Goal: Information Seeking & Learning: Learn about a topic

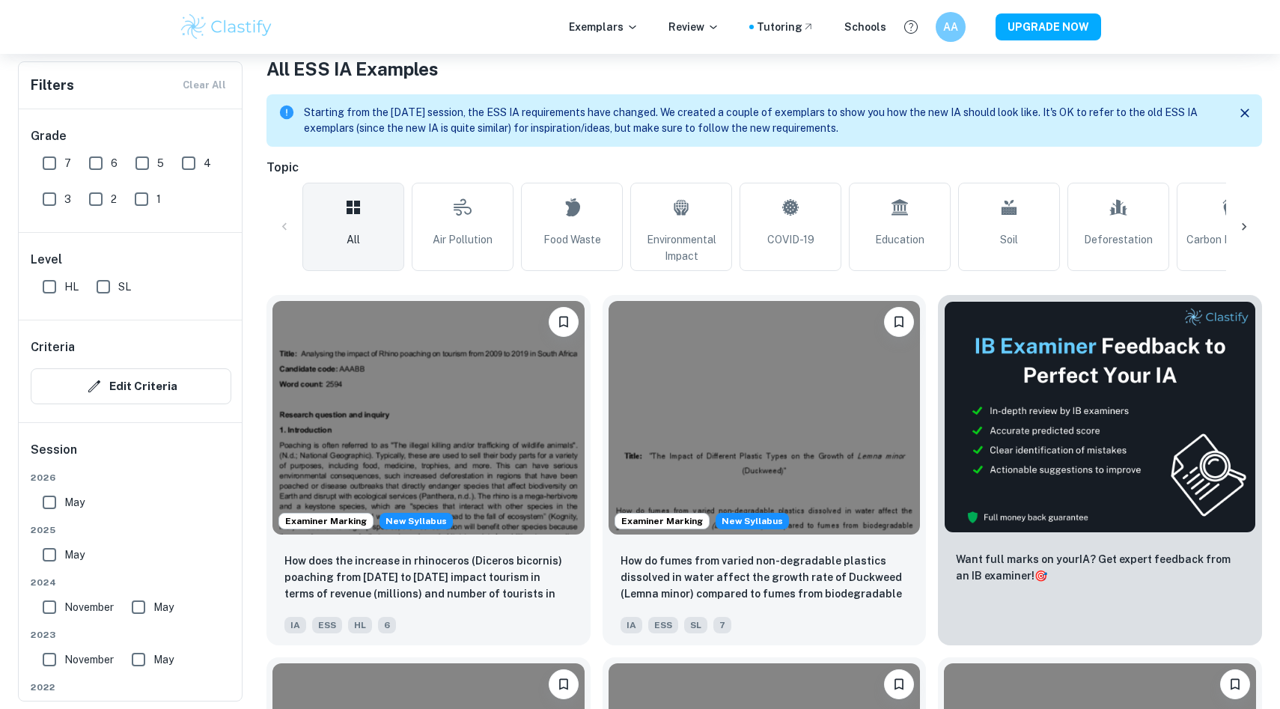
scroll to position [311, 0]
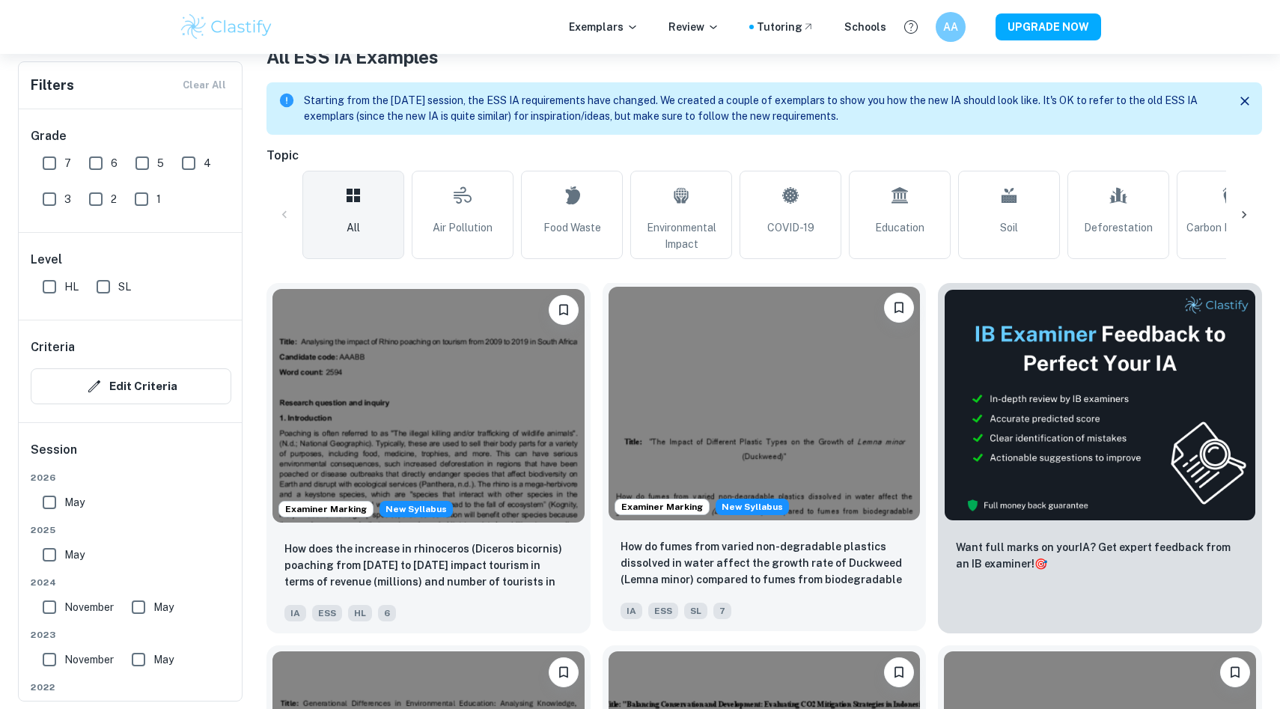
click at [727, 421] on img at bounding box center [765, 404] width 312 height 234
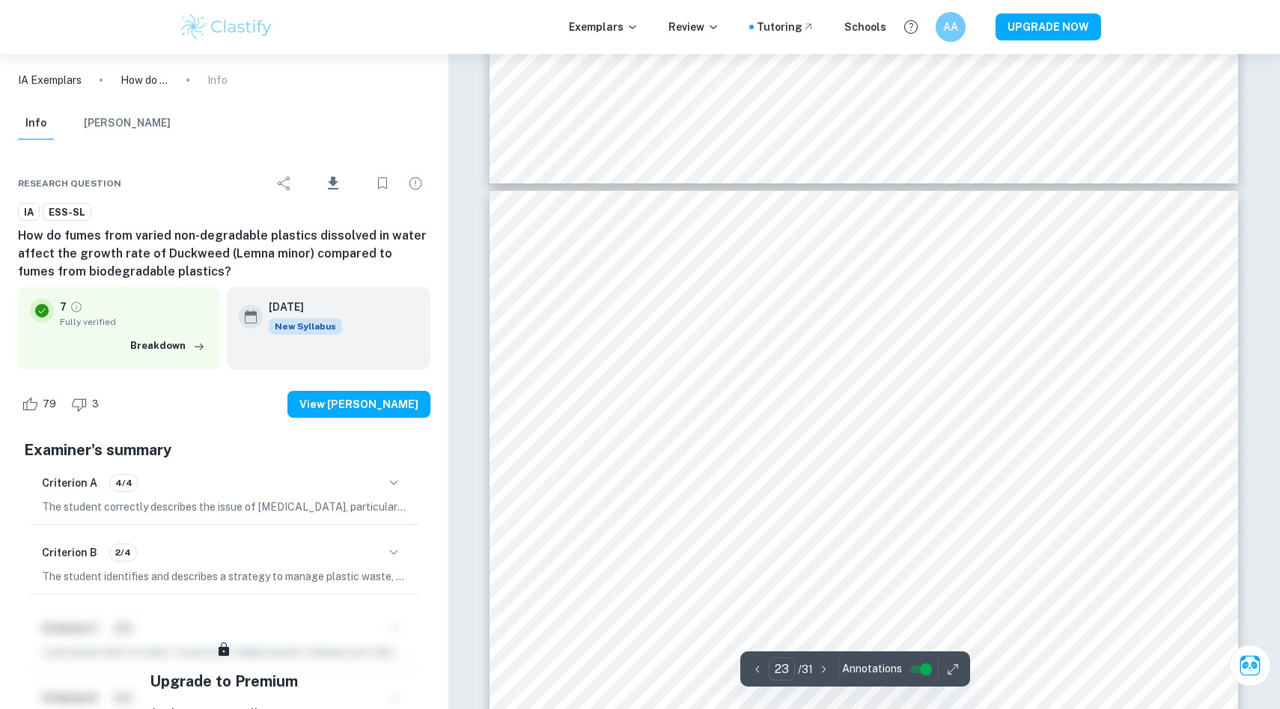
scroll to position [22307, 0]
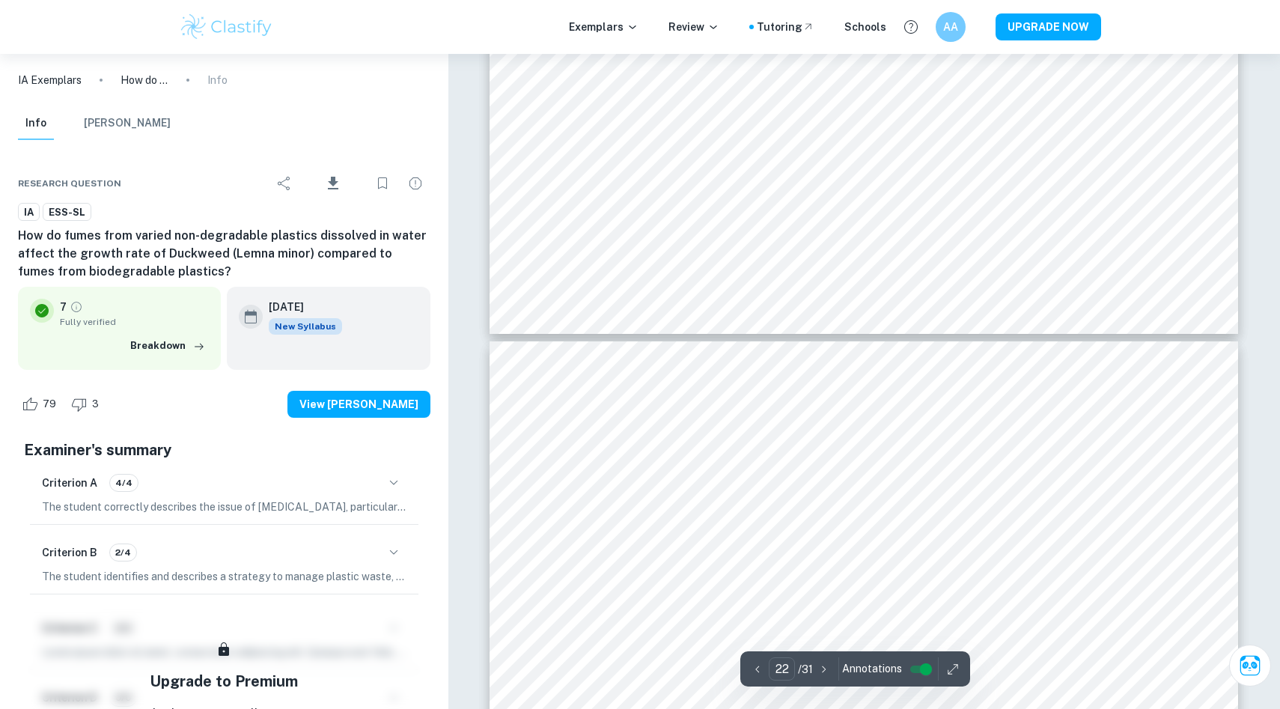
type input "21"
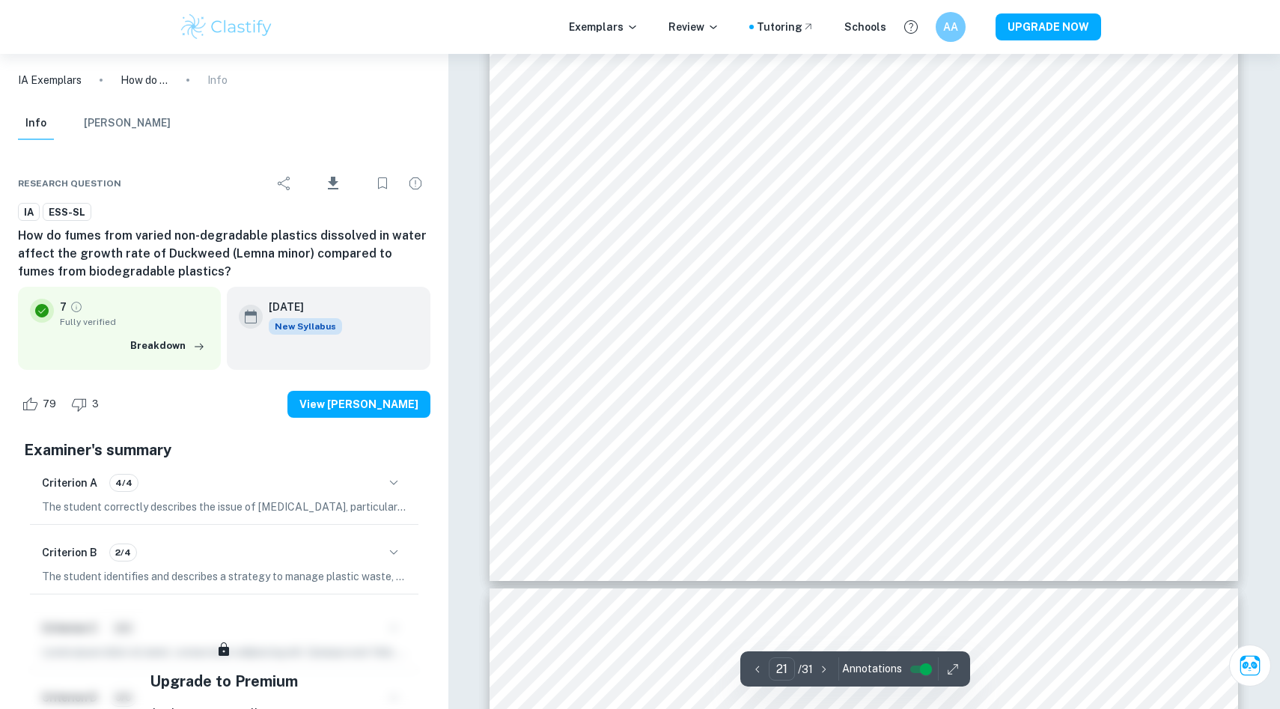
scroll to position [20566, 0]
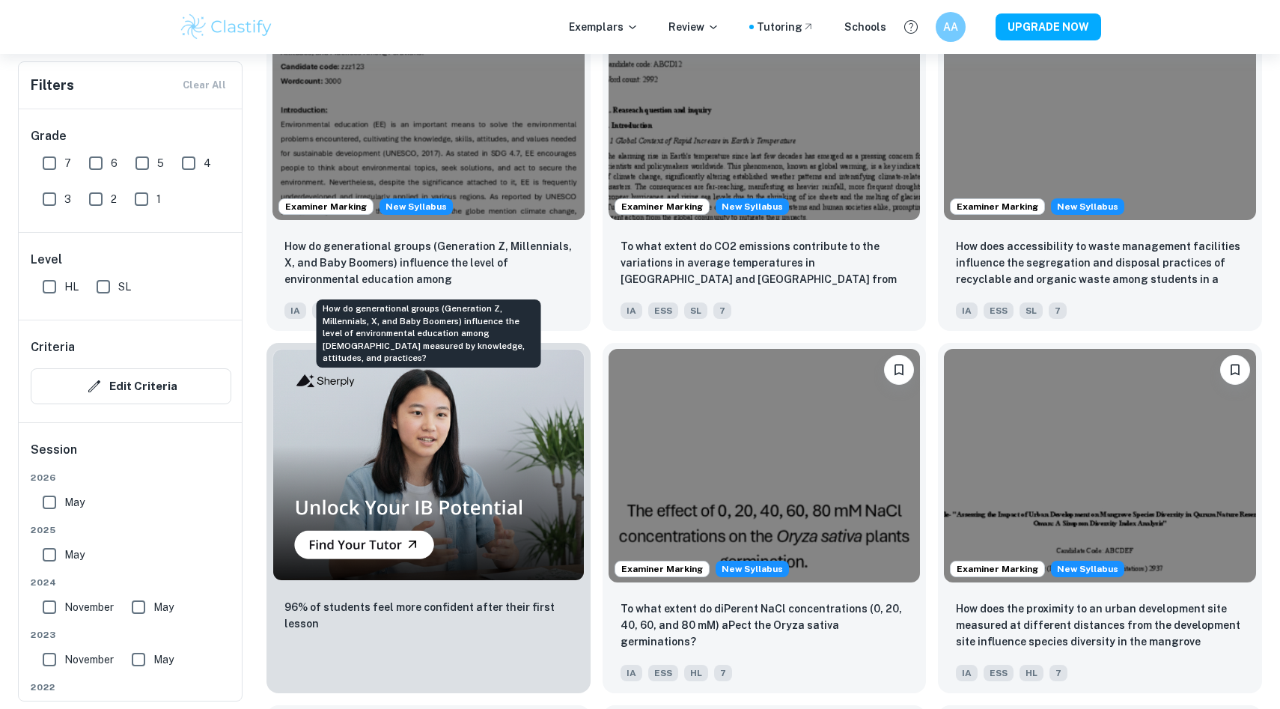
scroll to position [984, 0]
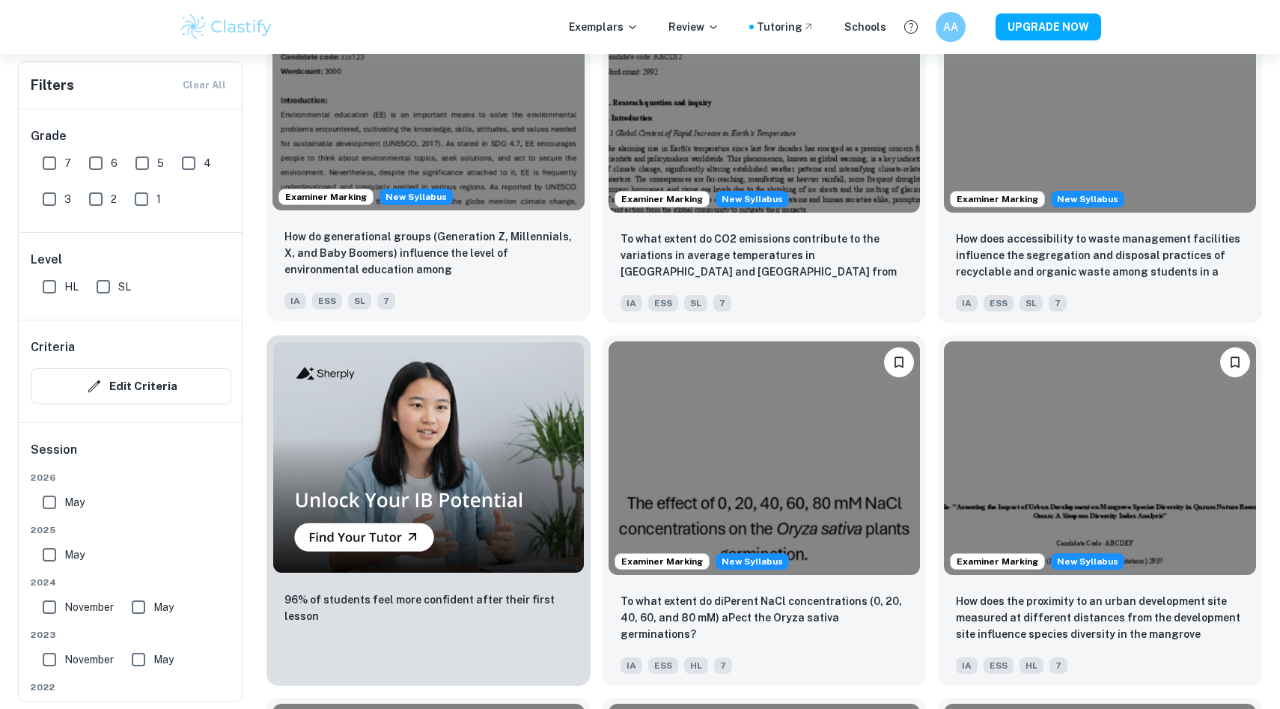
click at [528, 130] on img at bounding box center [428, 93] width 312 height 234
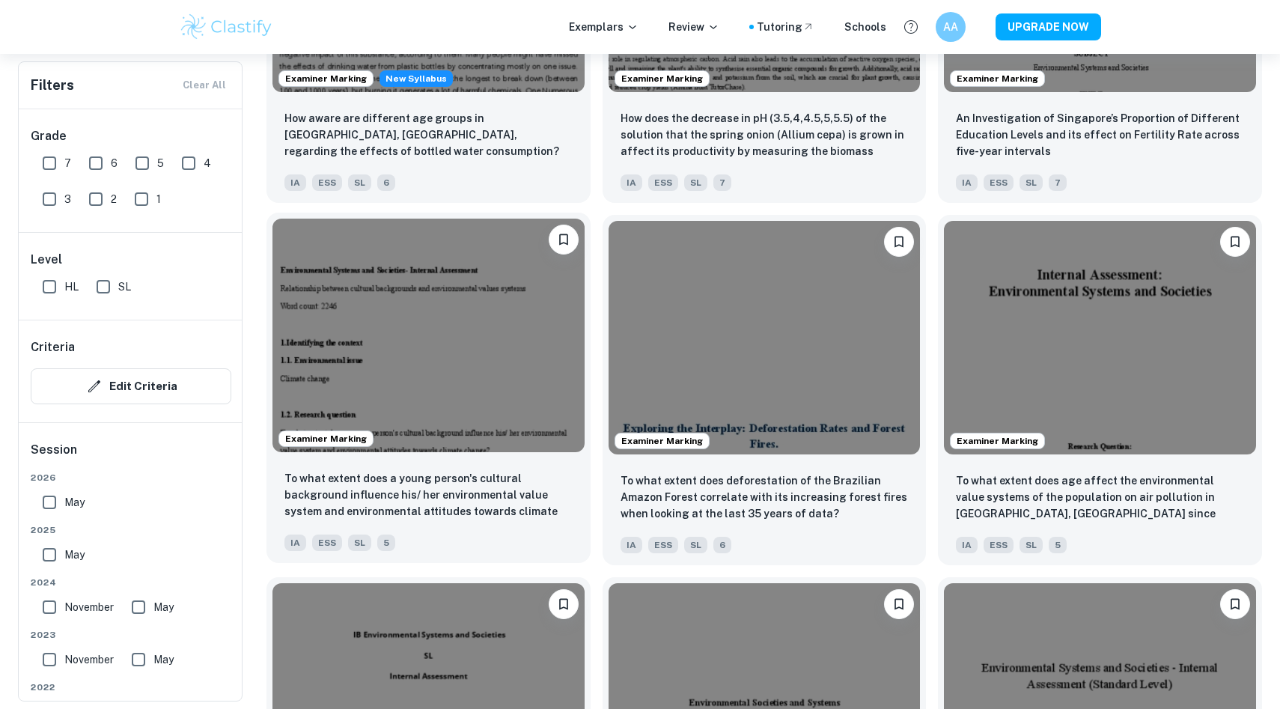
scroll to position [2123, 0]
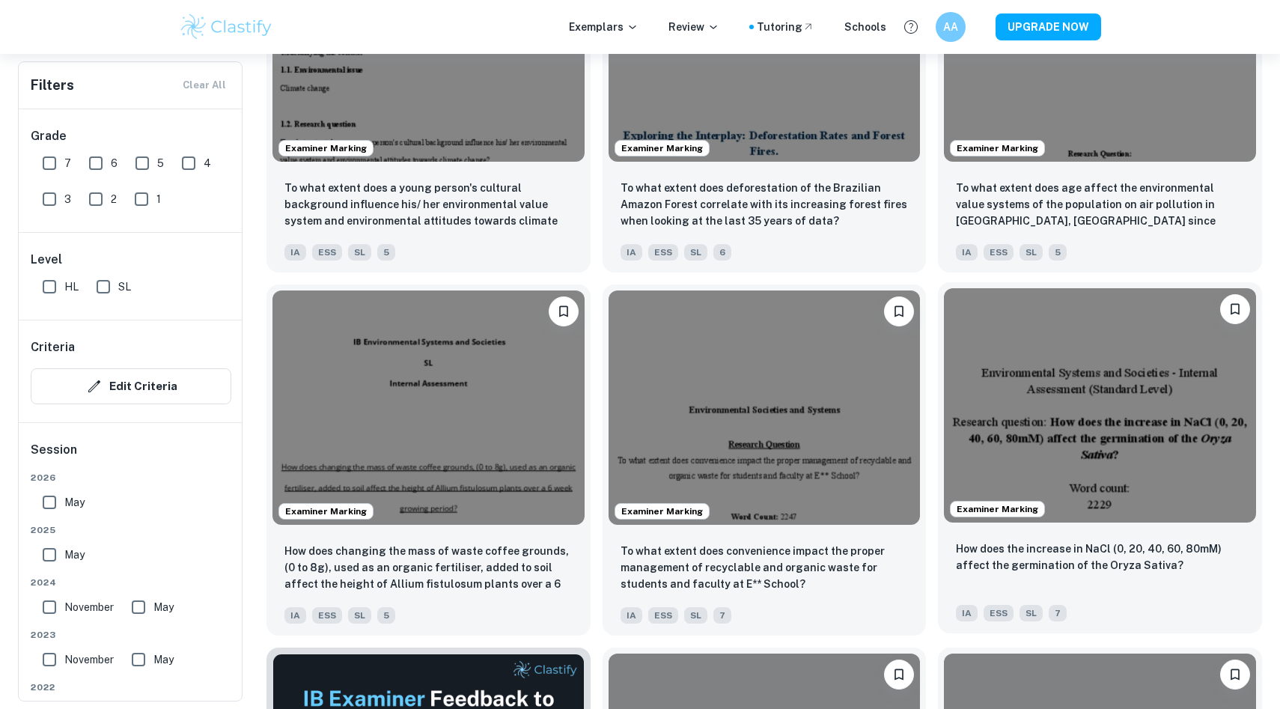
click at [1042, 464] on img at bounding box center [1100, 405] width 312 height 234
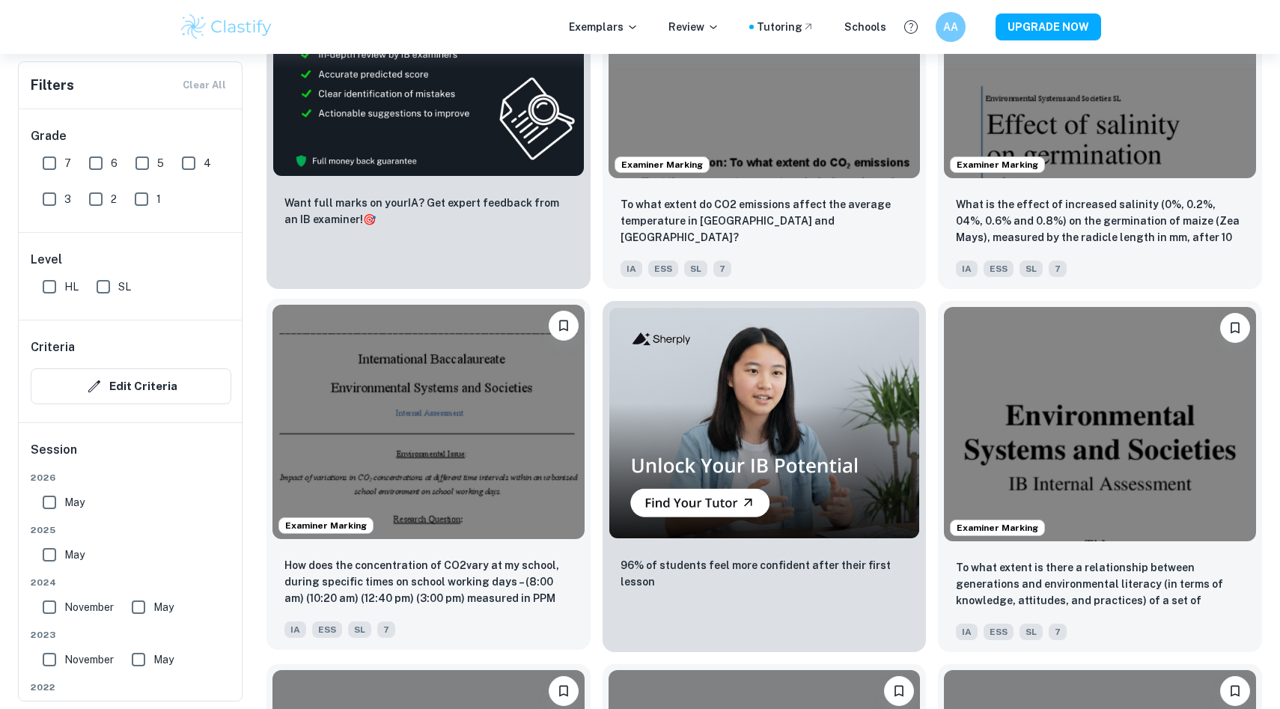
scroll to position [2842, 0]
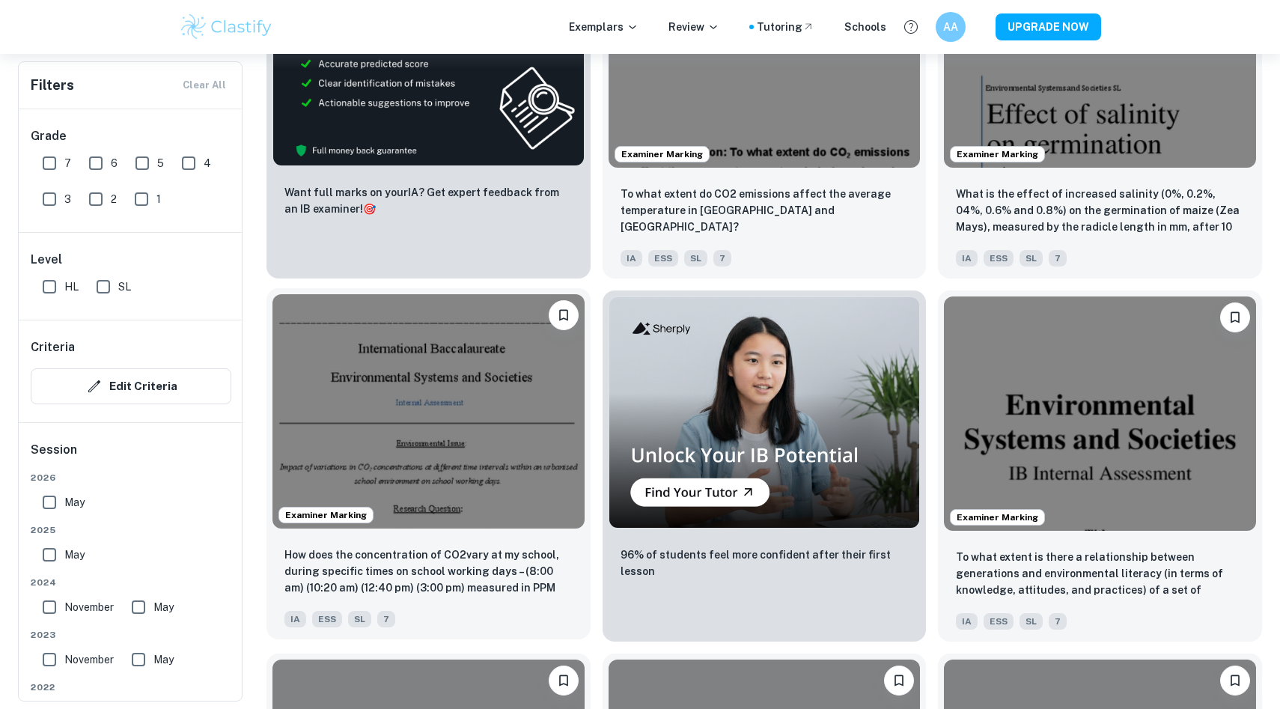
click at [402, 392] on img at bounding box center [428, 411] width 312 height 234
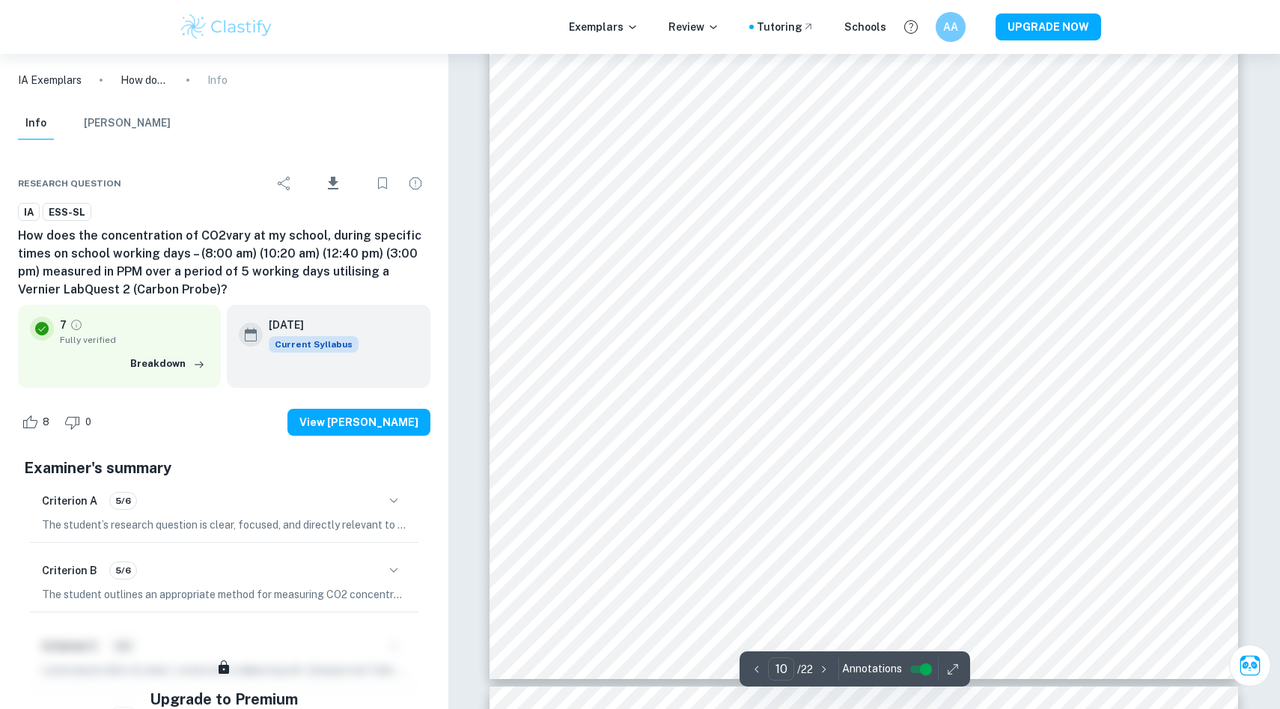
scroll to position [9489, 0]
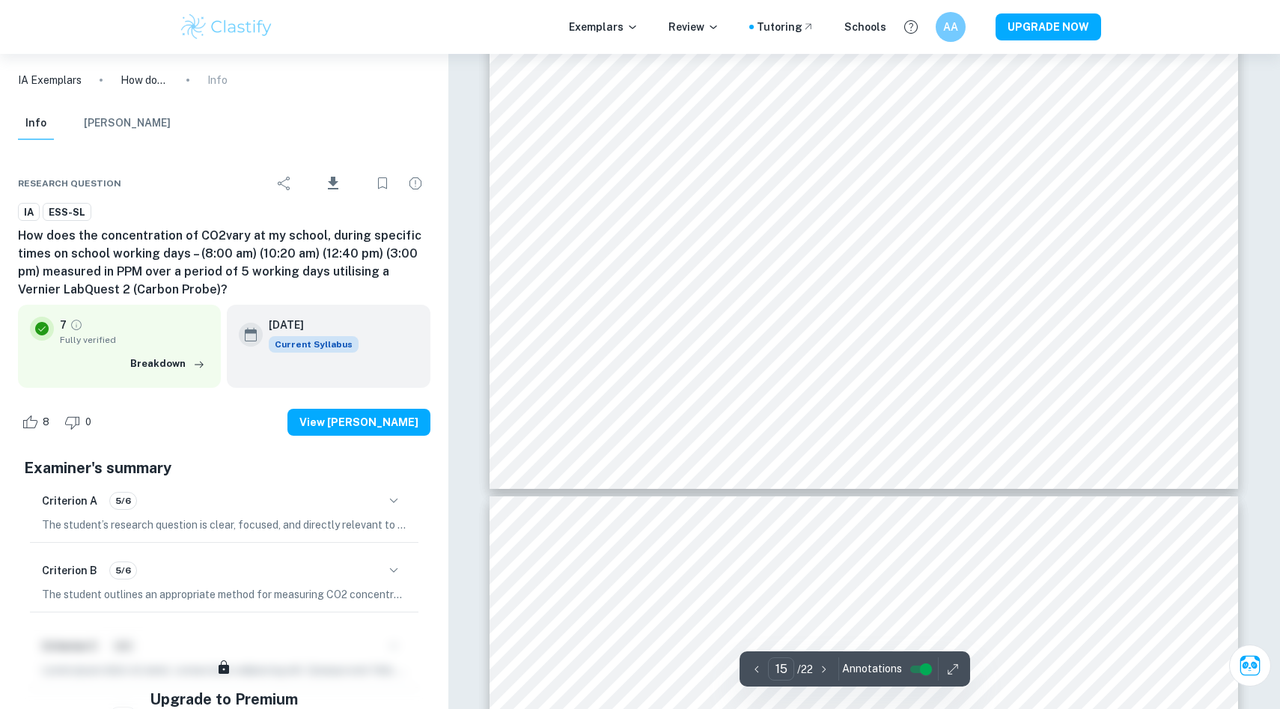
type input "16"
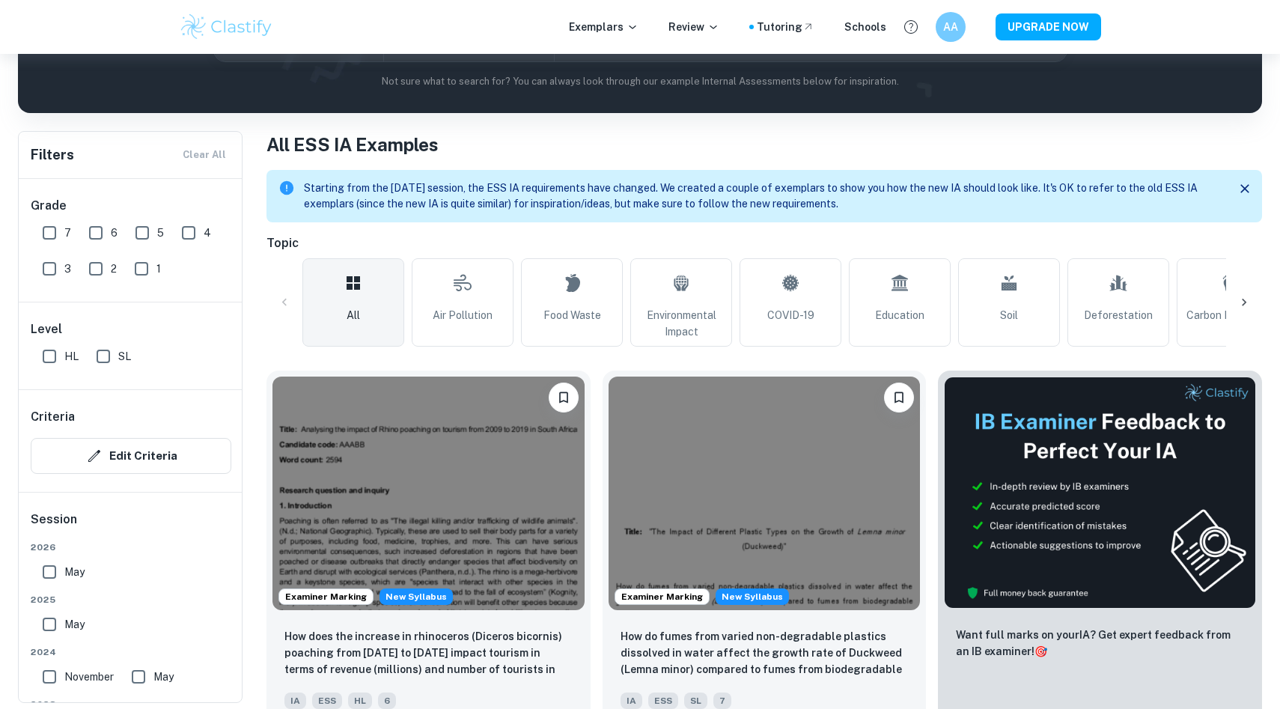
scroll to position [231, 0]
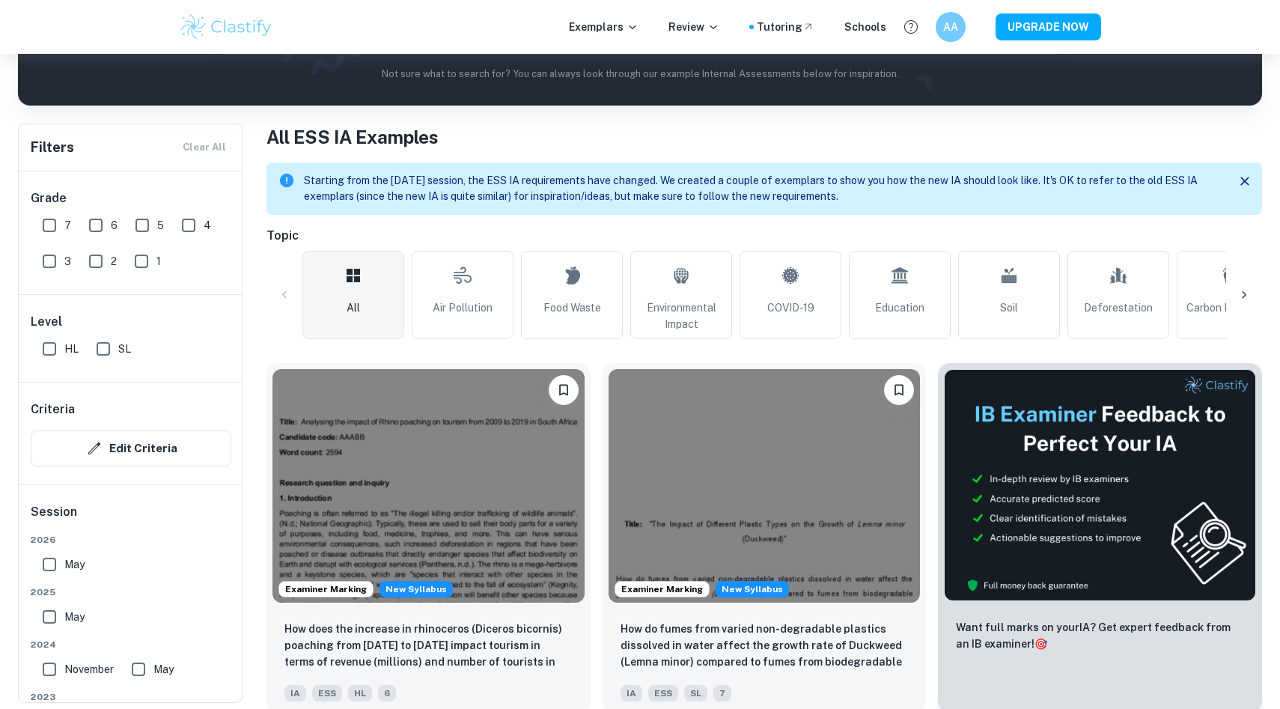
scroll to position [419, 0]
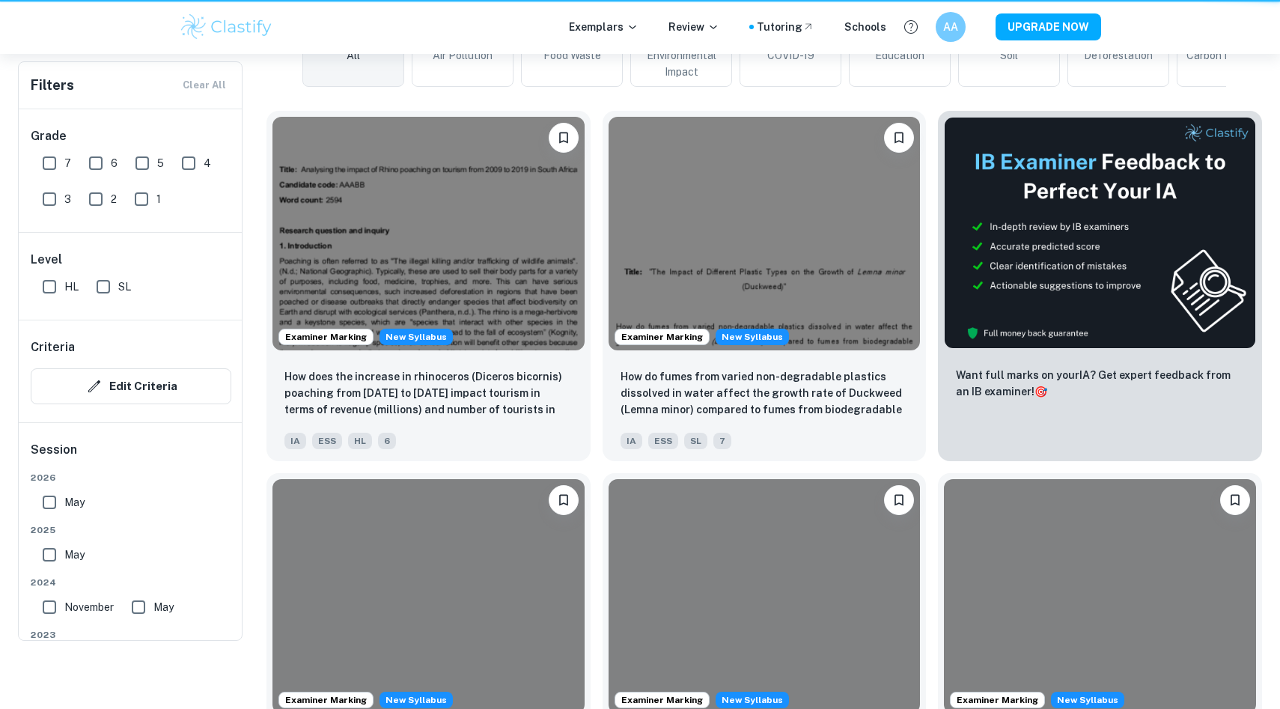
scroll to position [231, 0]
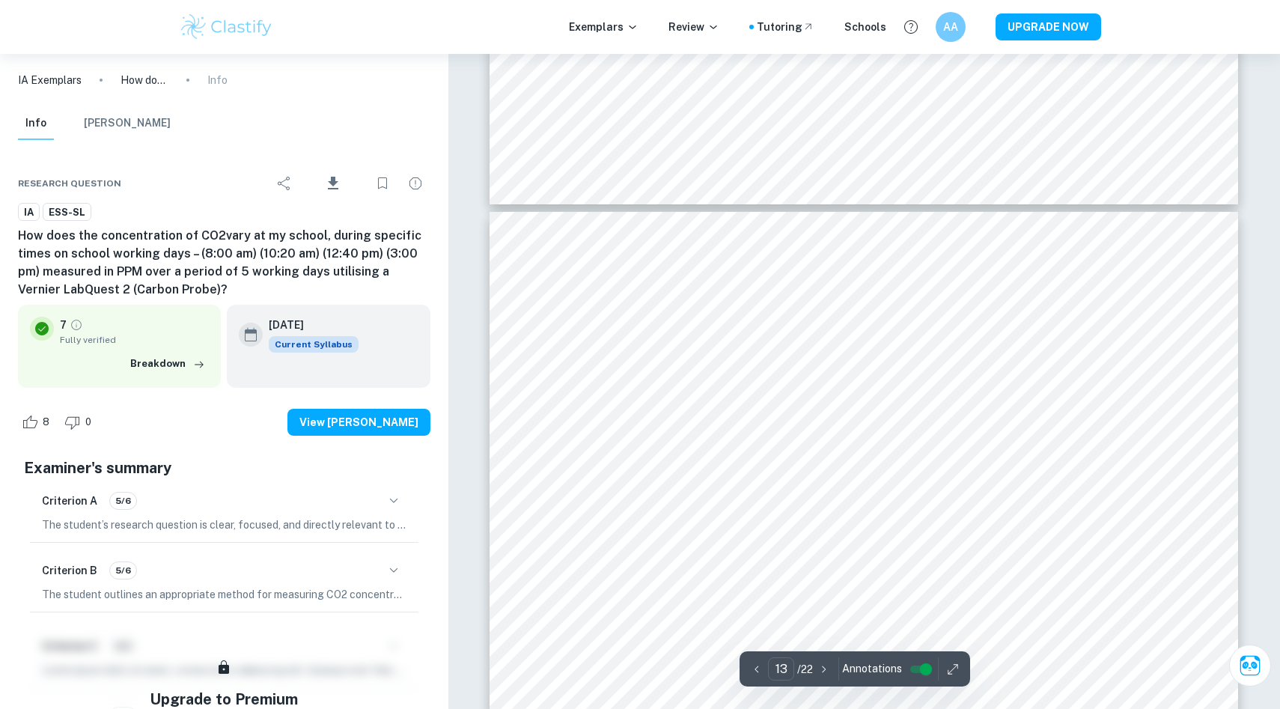
scroll to position [12780, 0]
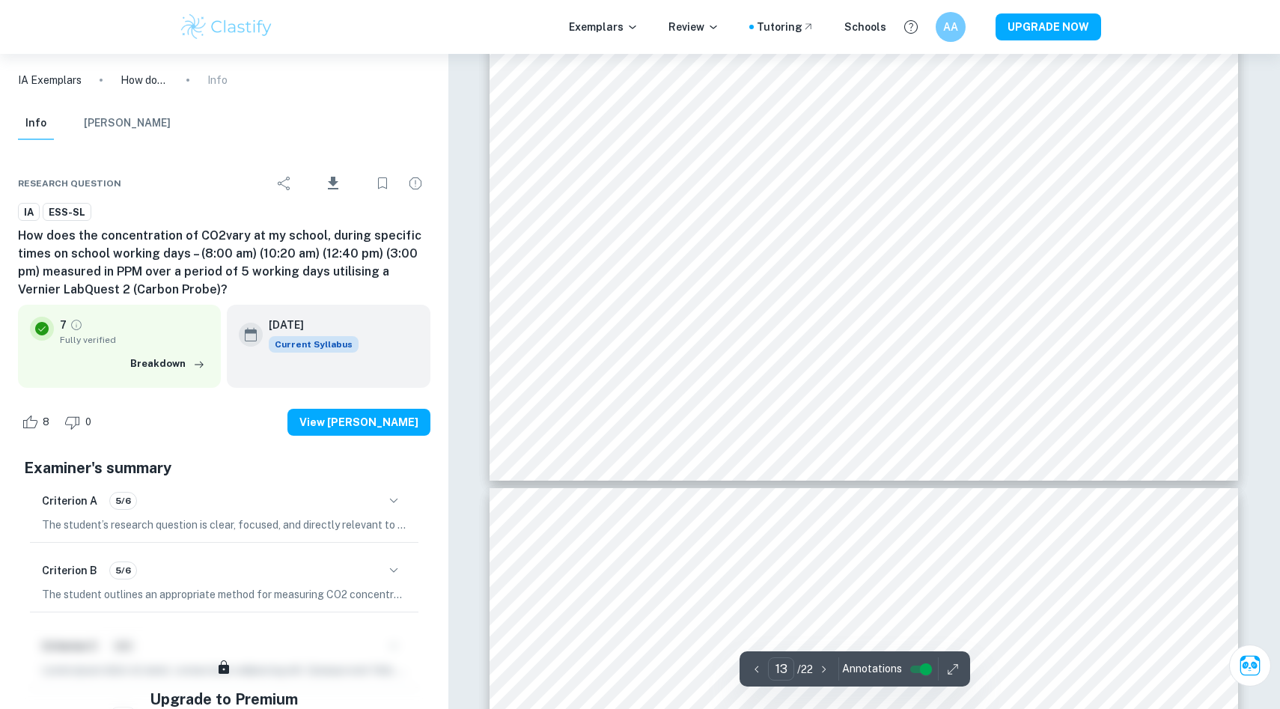
type input "14"
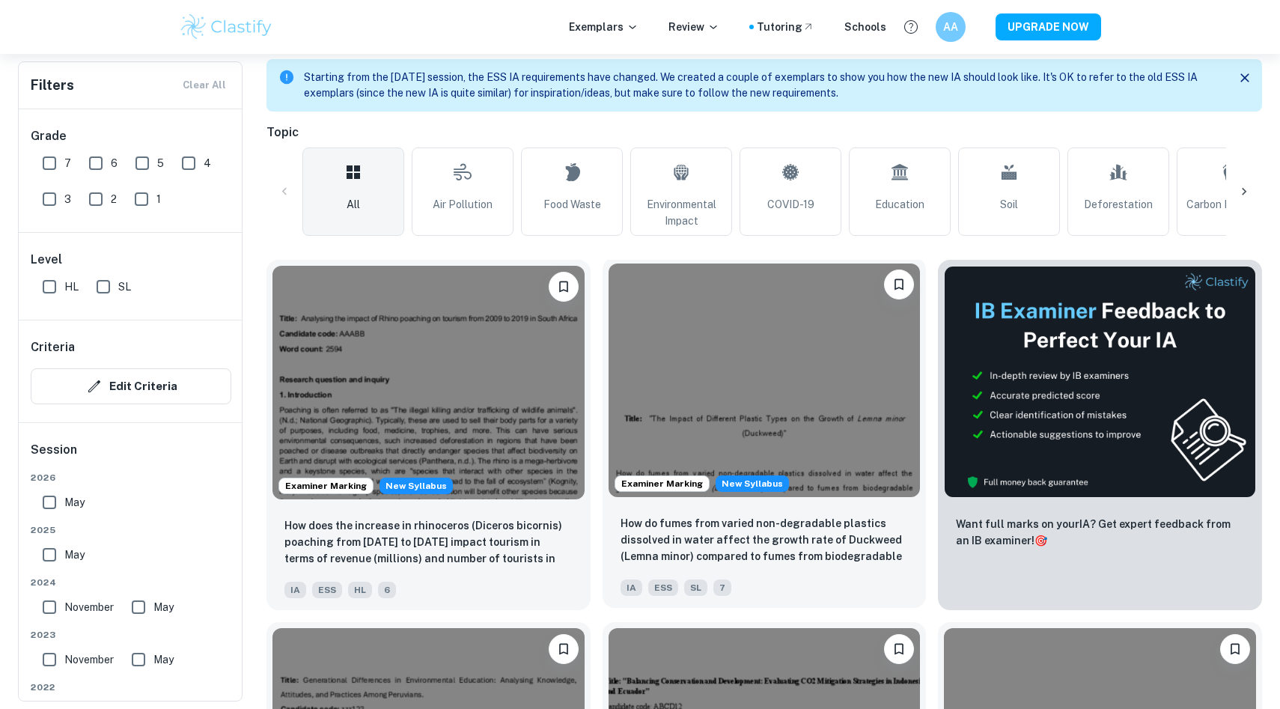
scroll to position [352, 0]
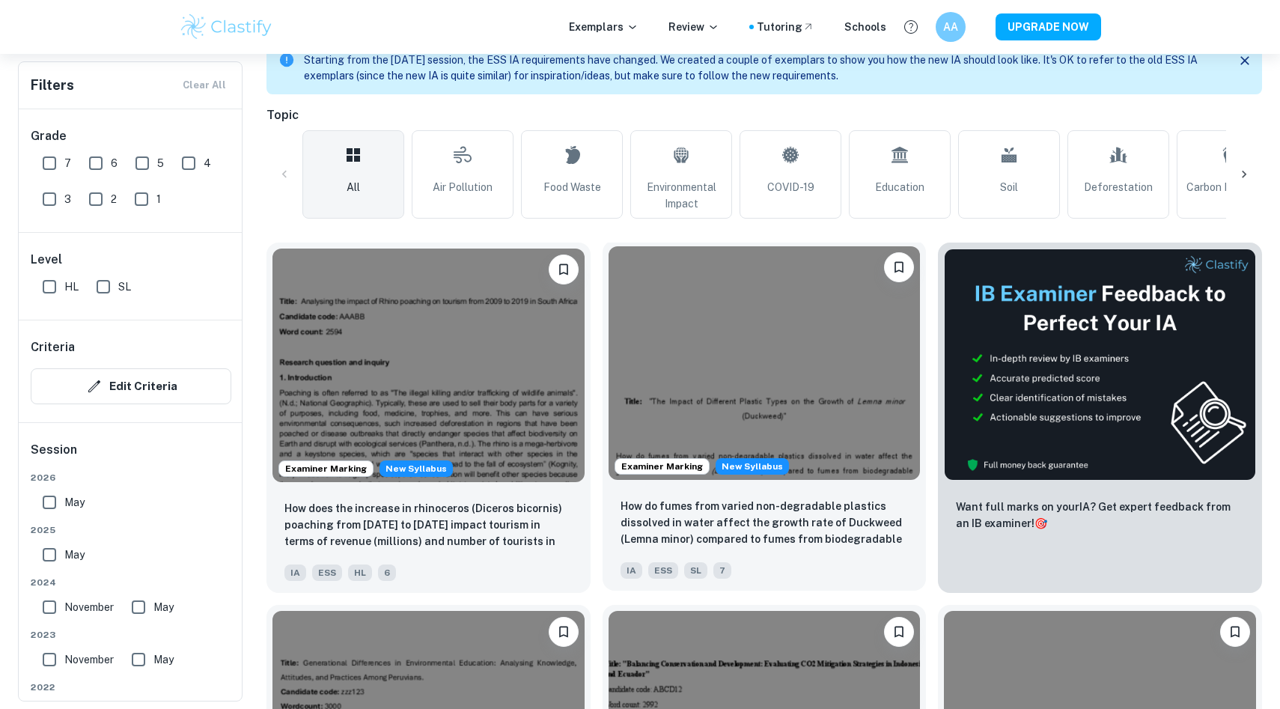
click at [746, 362] on img at bounding box center [765, 363] width 312 height 234
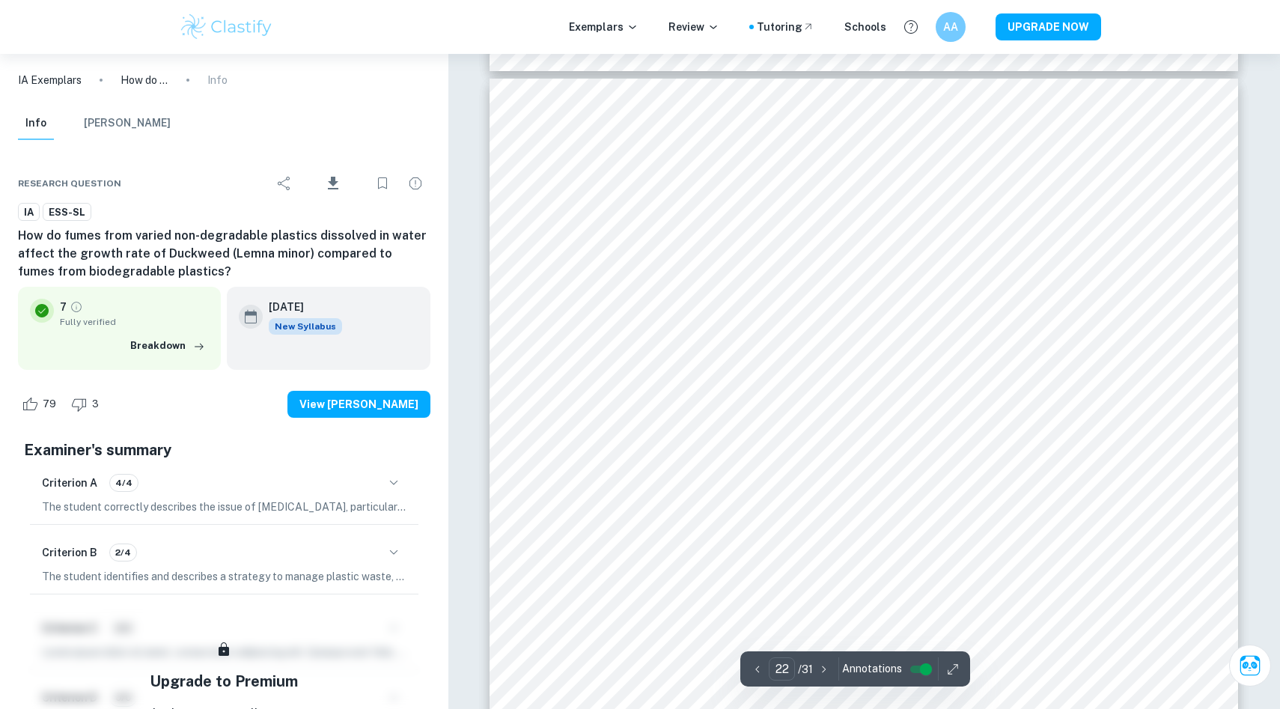
scroll to position [21087, 0]
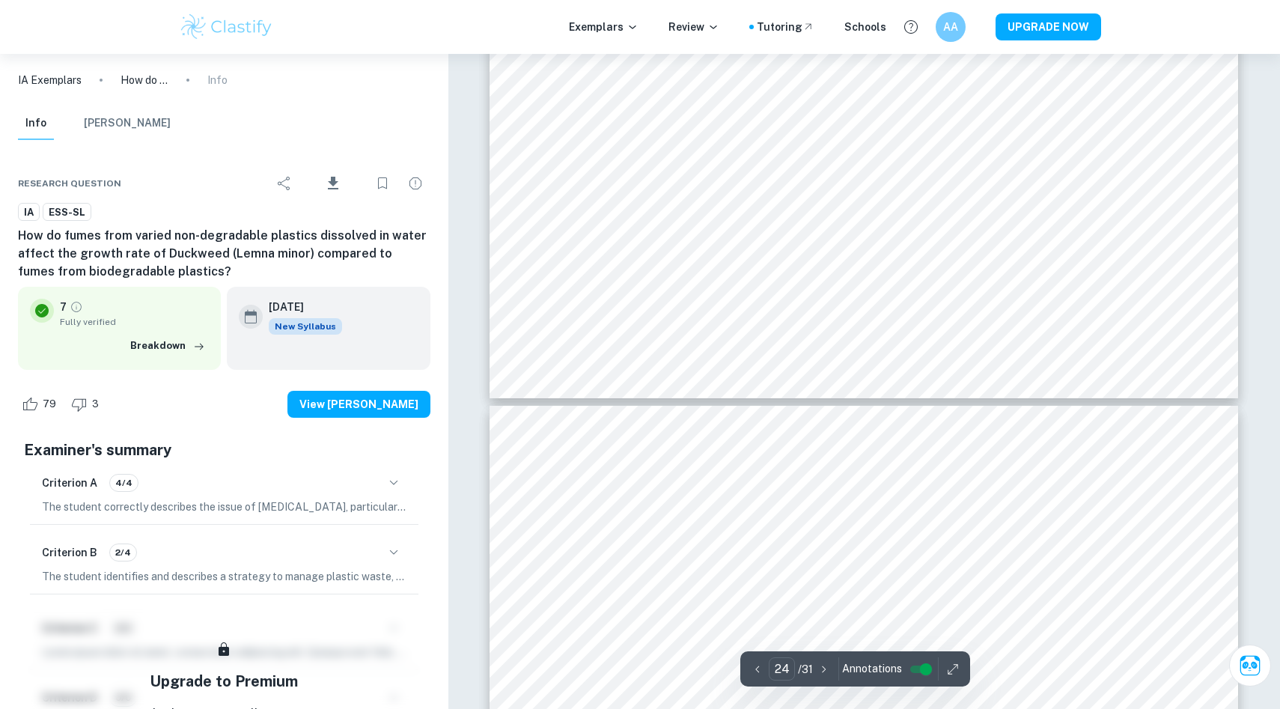
type input "25"
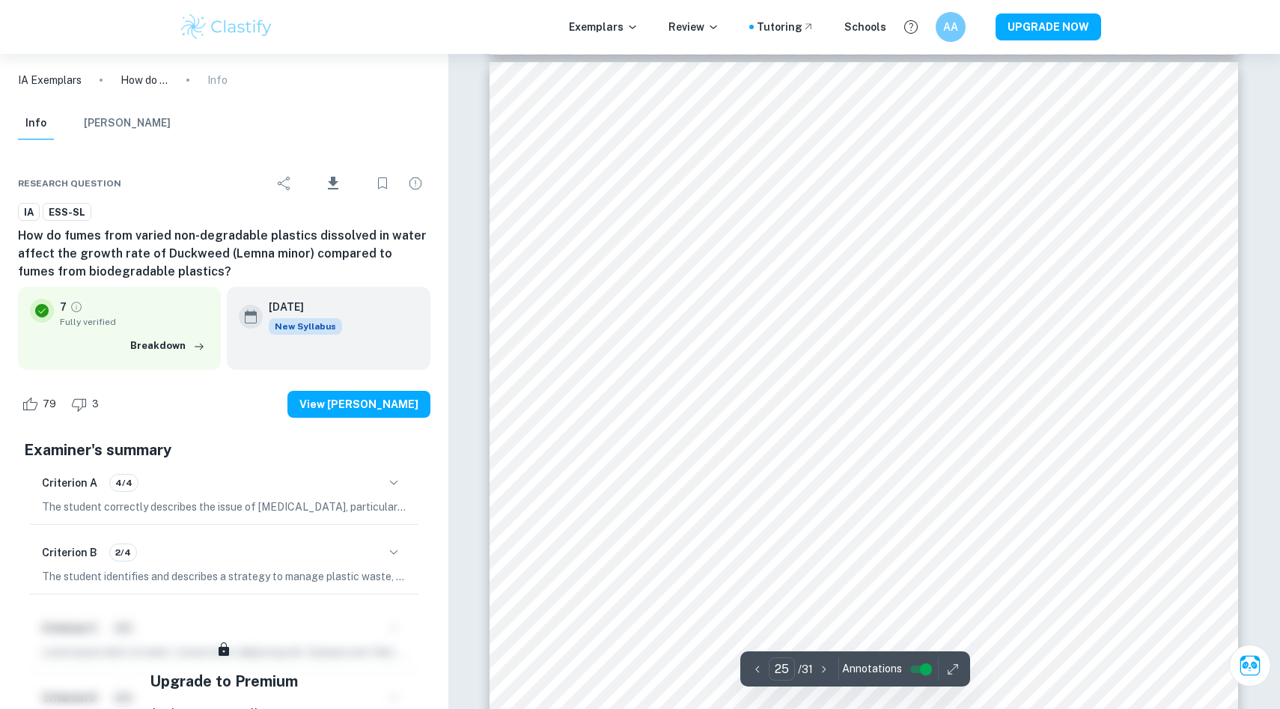
scroll to position [24164, 0]
